Goal: Find specific page/section: Find specific page/section

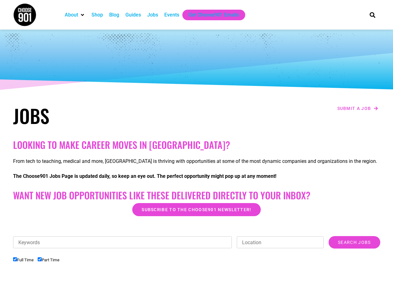
click at [196, 149] on h2 "Looking to make career moves in [GEOGRAPHIC_DATA]?" at bounding box center [196, 144] width 367 height 11
click at [197, 267] on div "Keywords Location Category Accounting Administrative Communication Counseling C…" at bounding box center [196, 269] width 367 height 67
click at [197, 250] on div "Keywords Location Category Accounting Administrative Communication Counseling C…" at bounding box center [196, 245] width 367 height 19
